Goal: Navigation & Orientation: Go to known website

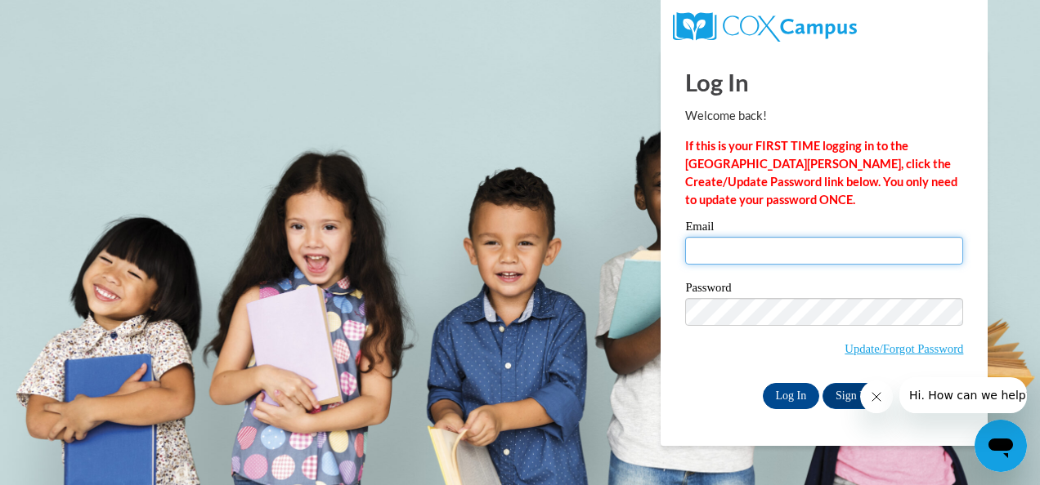
click at [804, 247] on input "Email" at bounding box center [824, 251] width 278 height 28
type input "ronneka.cobb@dodea.edu"
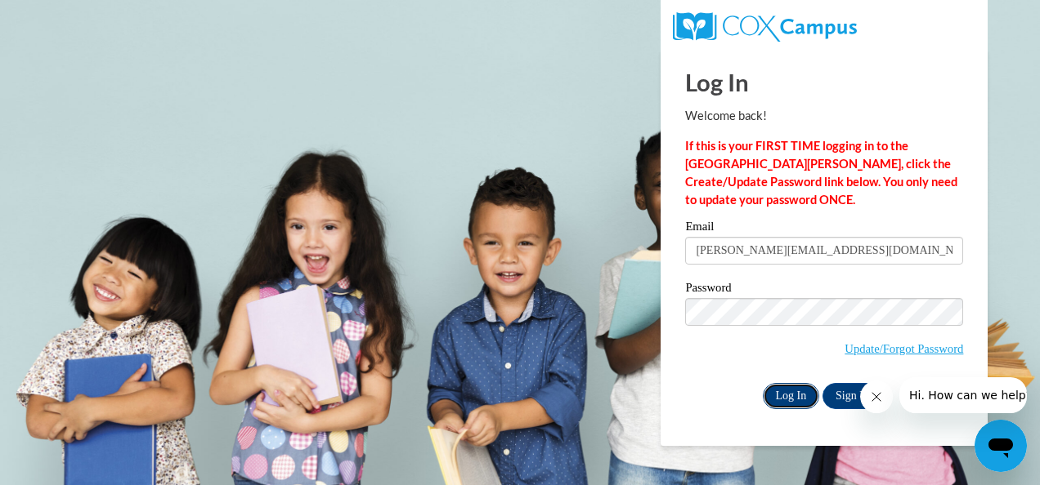
click at [789, 392] on input "Log In" at bounding box center [791, 396] width 57 height 26
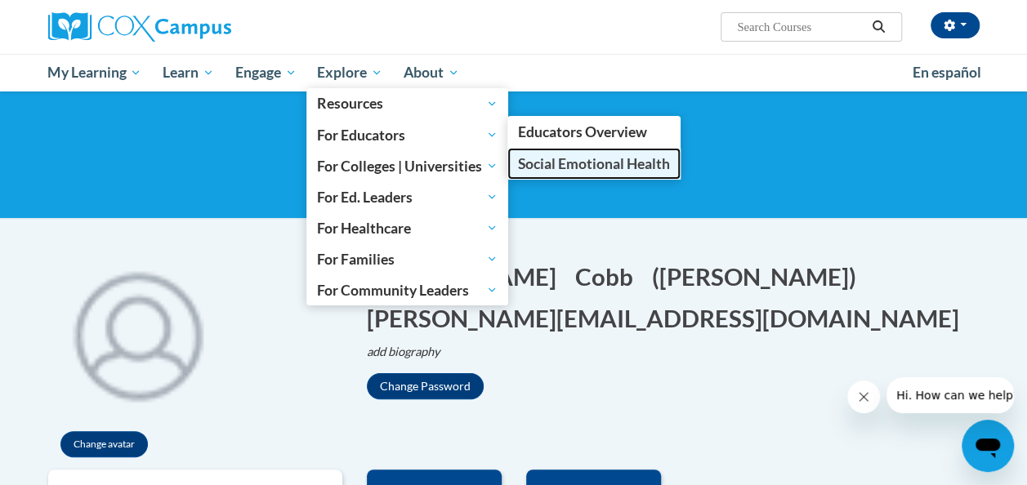
click at [550, 159] on span "Social Emotional Health" at bounding box center [594, 163] width 152 height 17
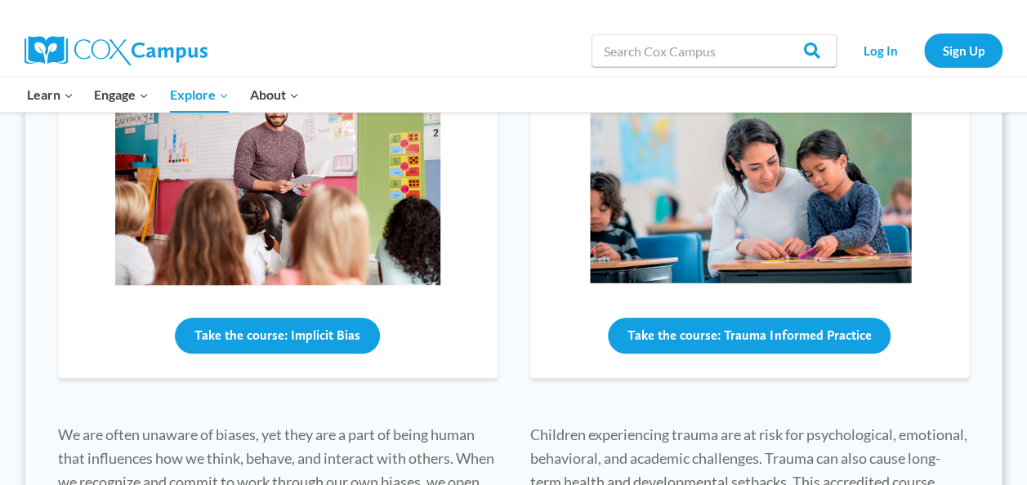
scroll to position [688, 0]
